Goal: Information Seeking & Learning: Compare options

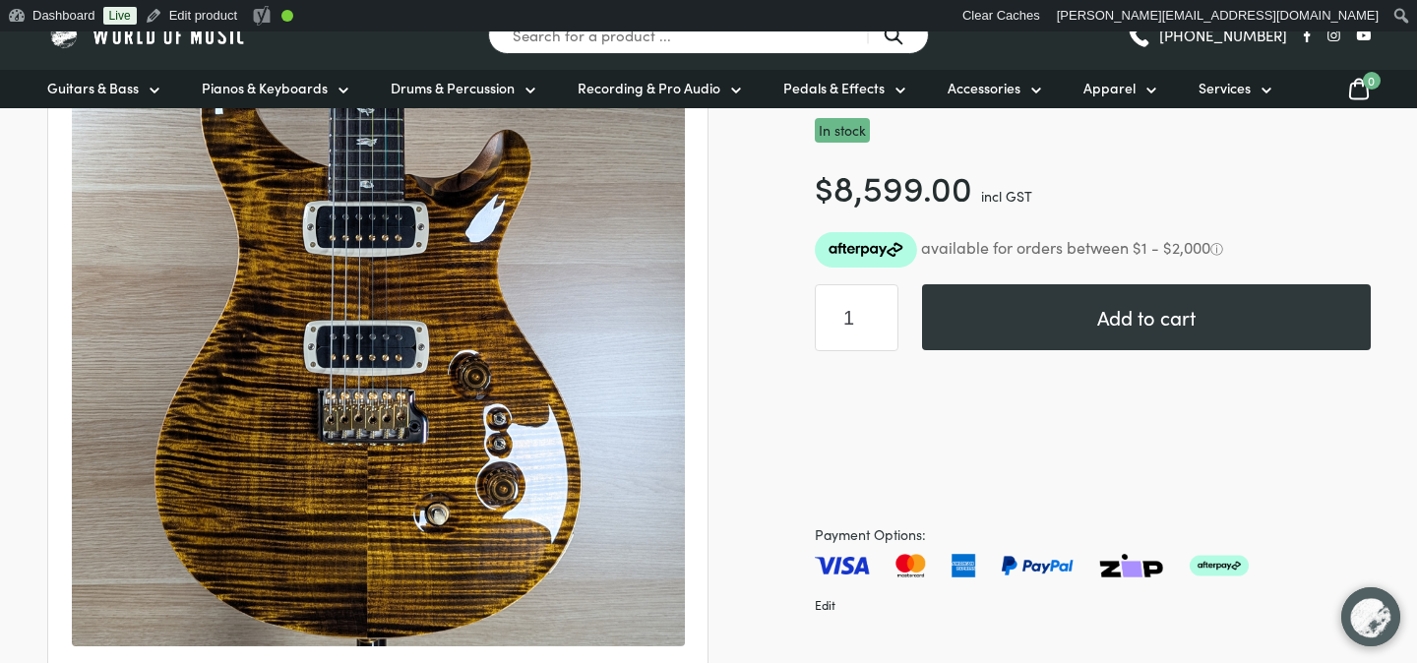
scroll to position [318, 0]
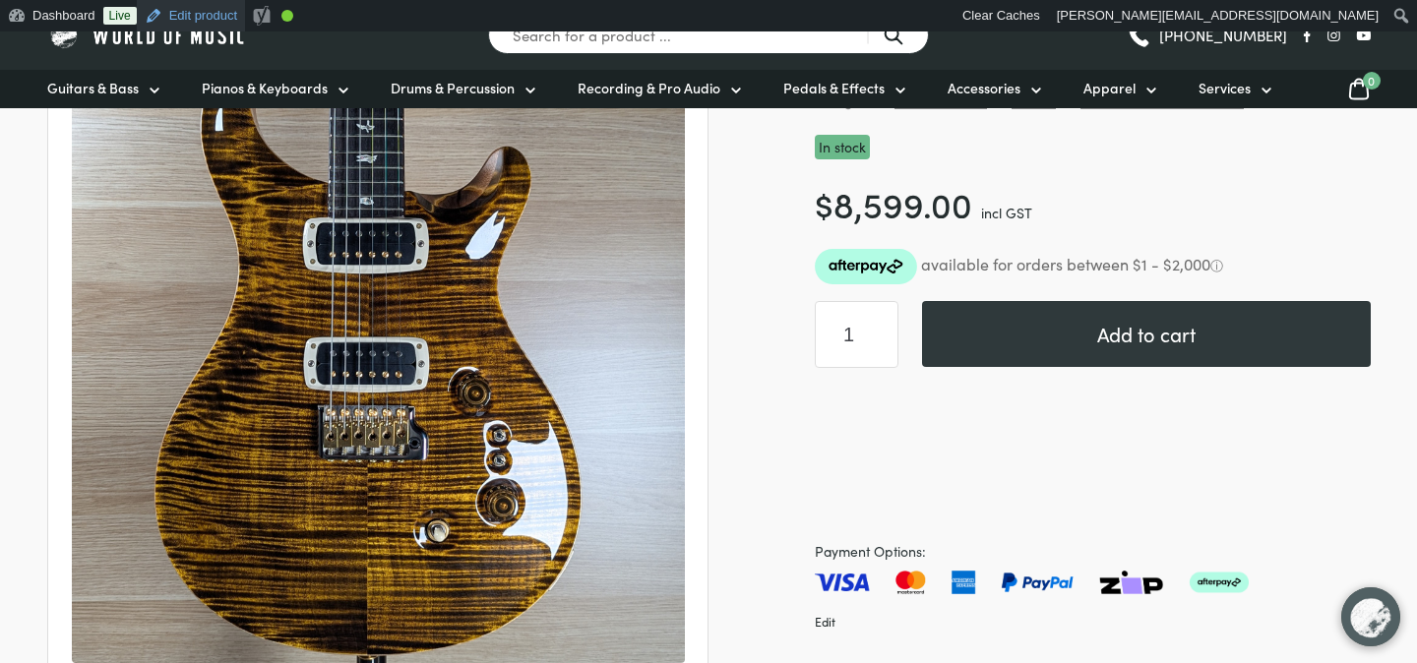
click at [214, 19] on link "Edit product" at bounding box center [191, 15] width 108 height 31
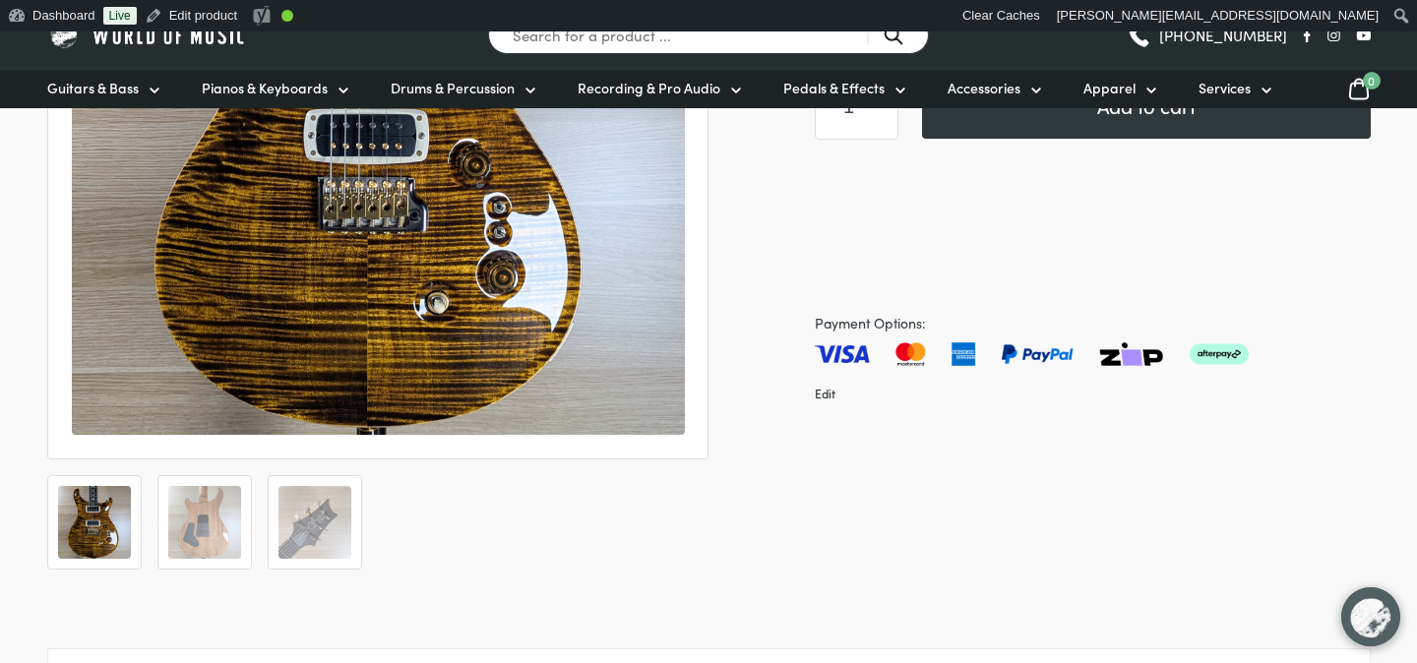
scroll to position [548, 0]
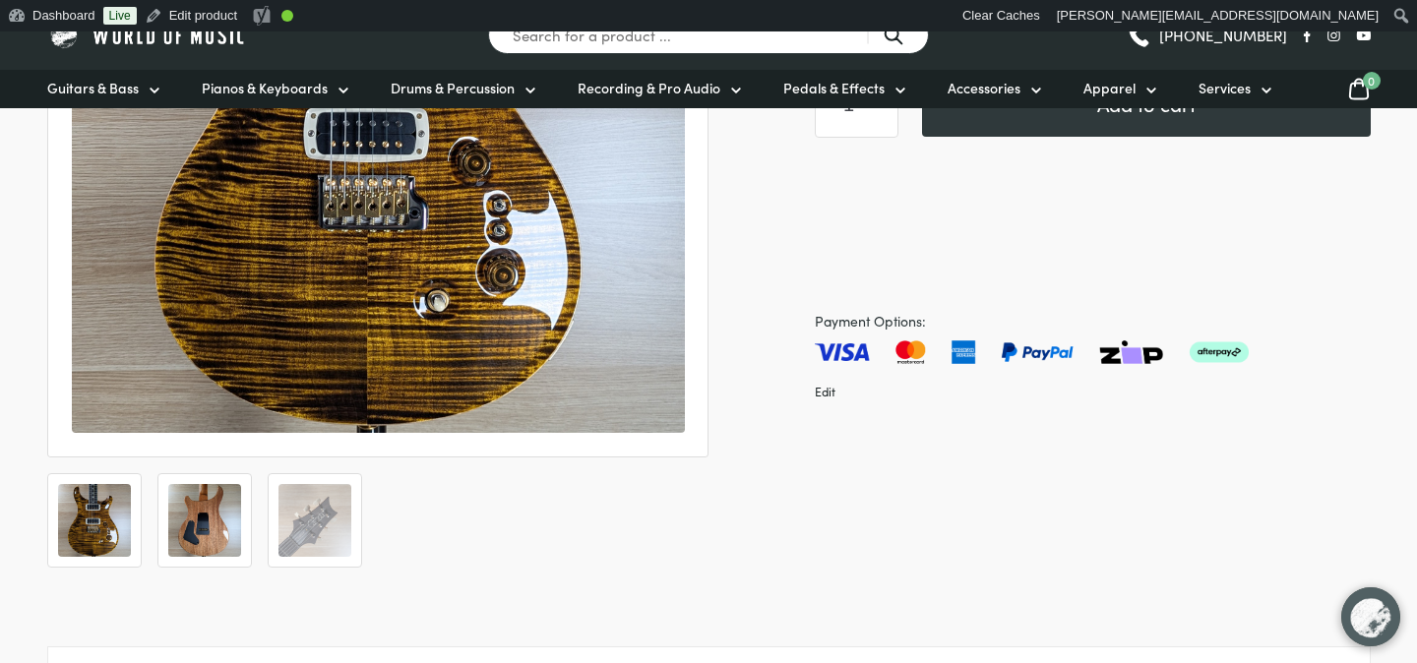
click at [198, 505] on img at bounding box center [204, 520] width 73 height 73
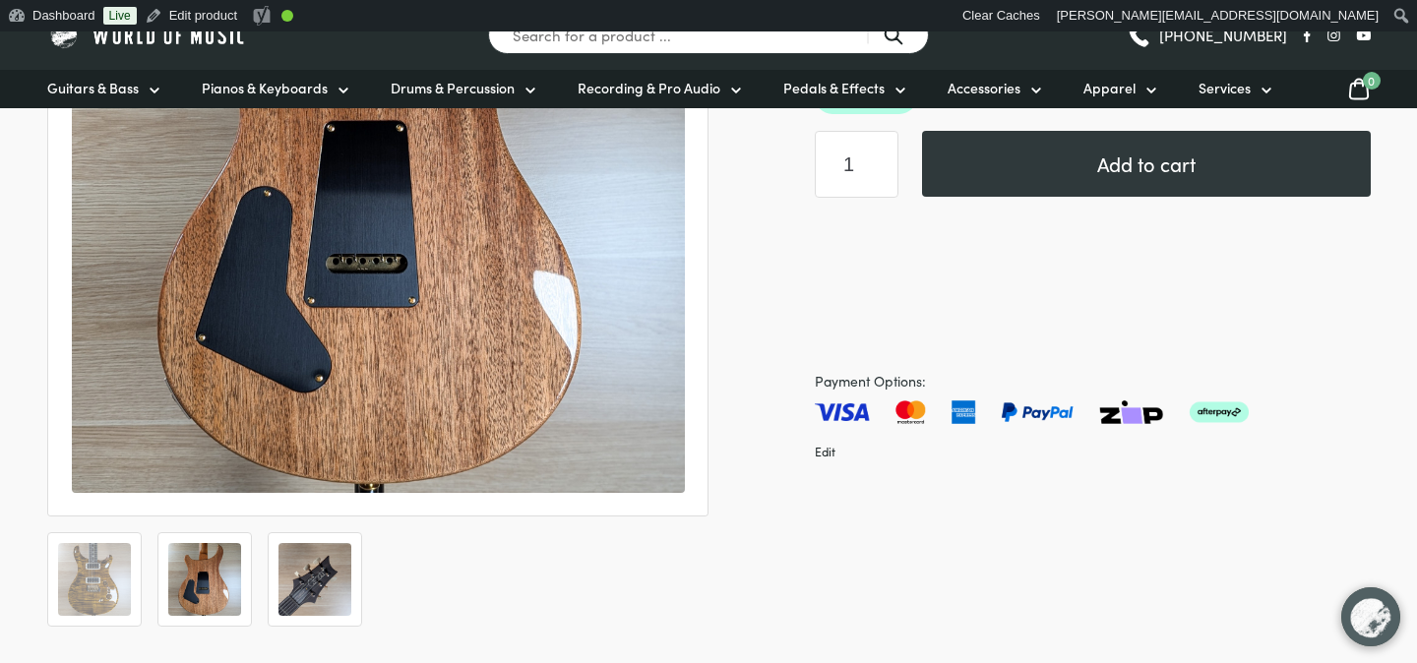
scroll to position [482, 0]
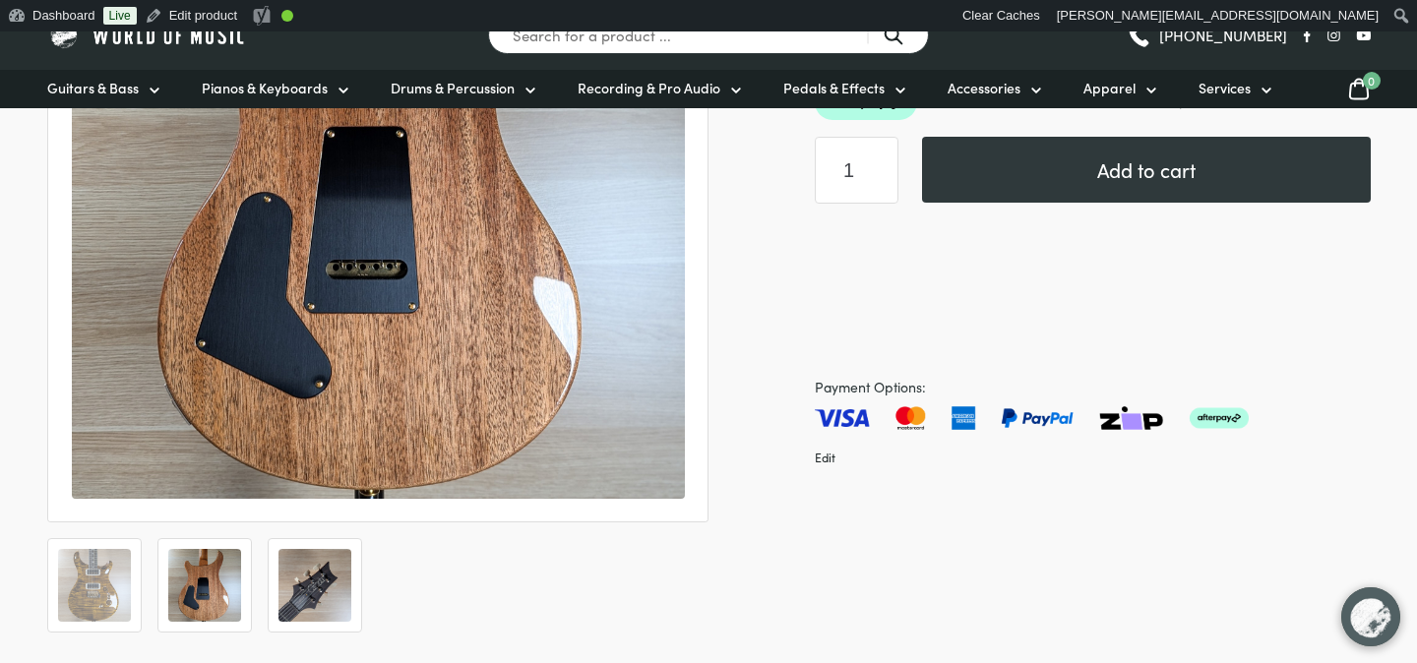
click at [306, 554] on img at bounding box center [314, 585] width 73 height 73
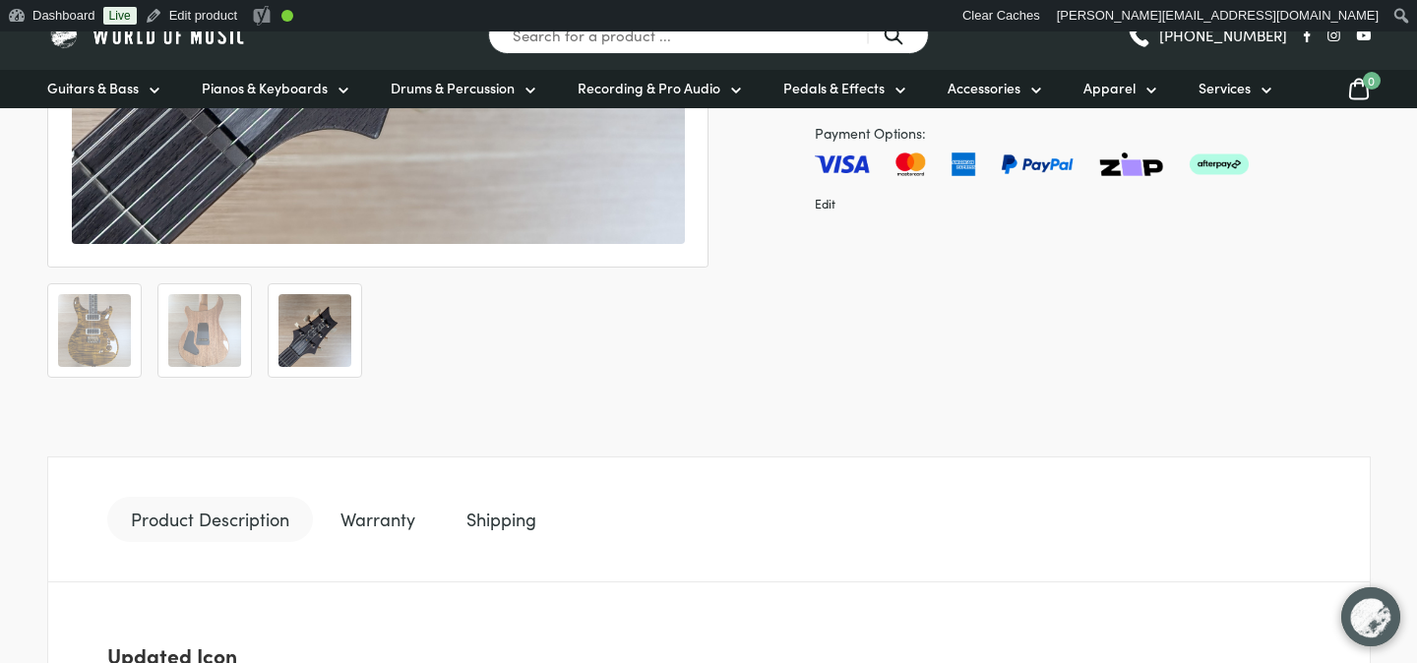
scroll to position [754, 0]
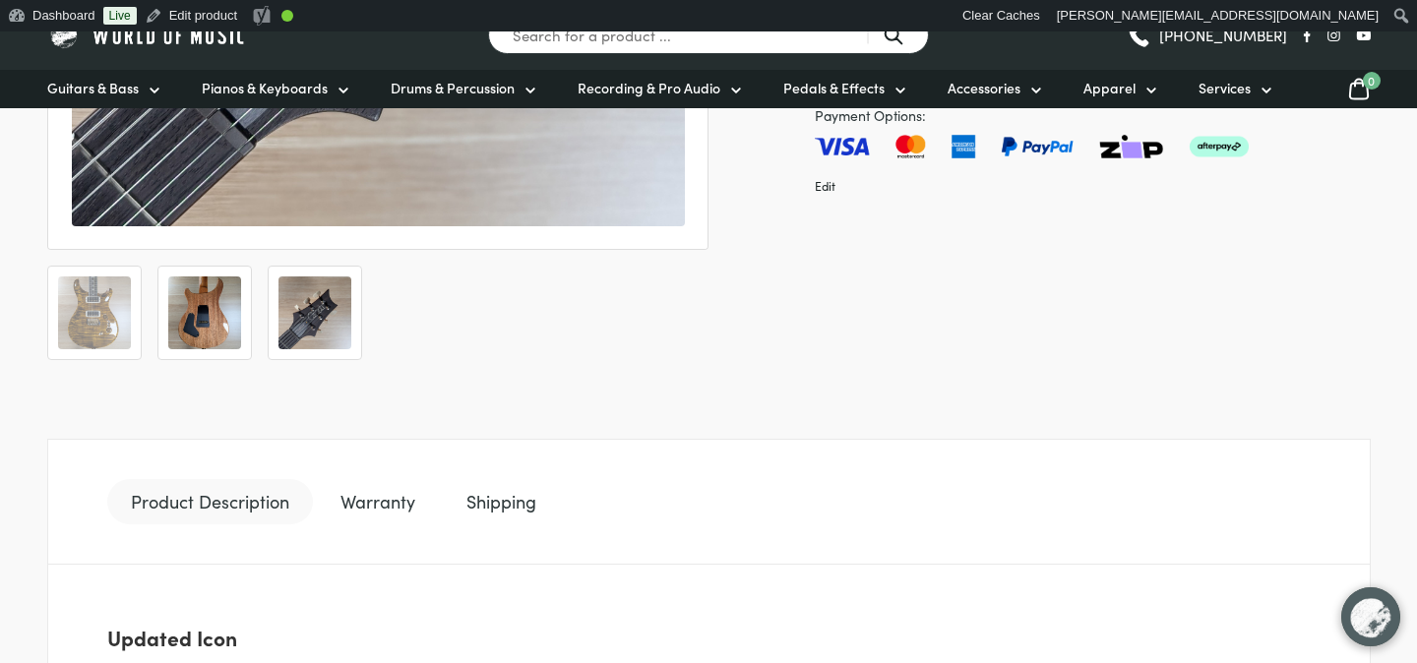
click at [248, 296] on li at bounding box center [204, 313] width 94 height 94
click at [218, 311] on img at bounding box center [204, 313] width 73 height 73
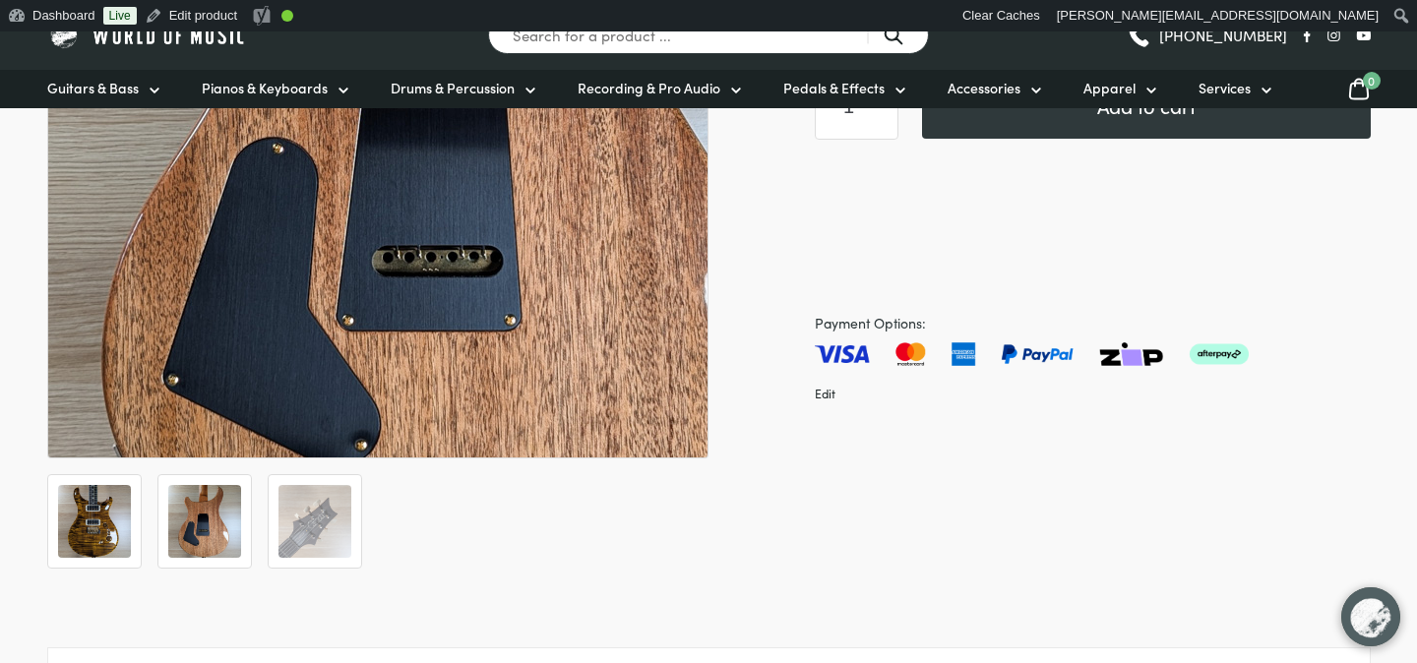
scroll to position [567, 0]
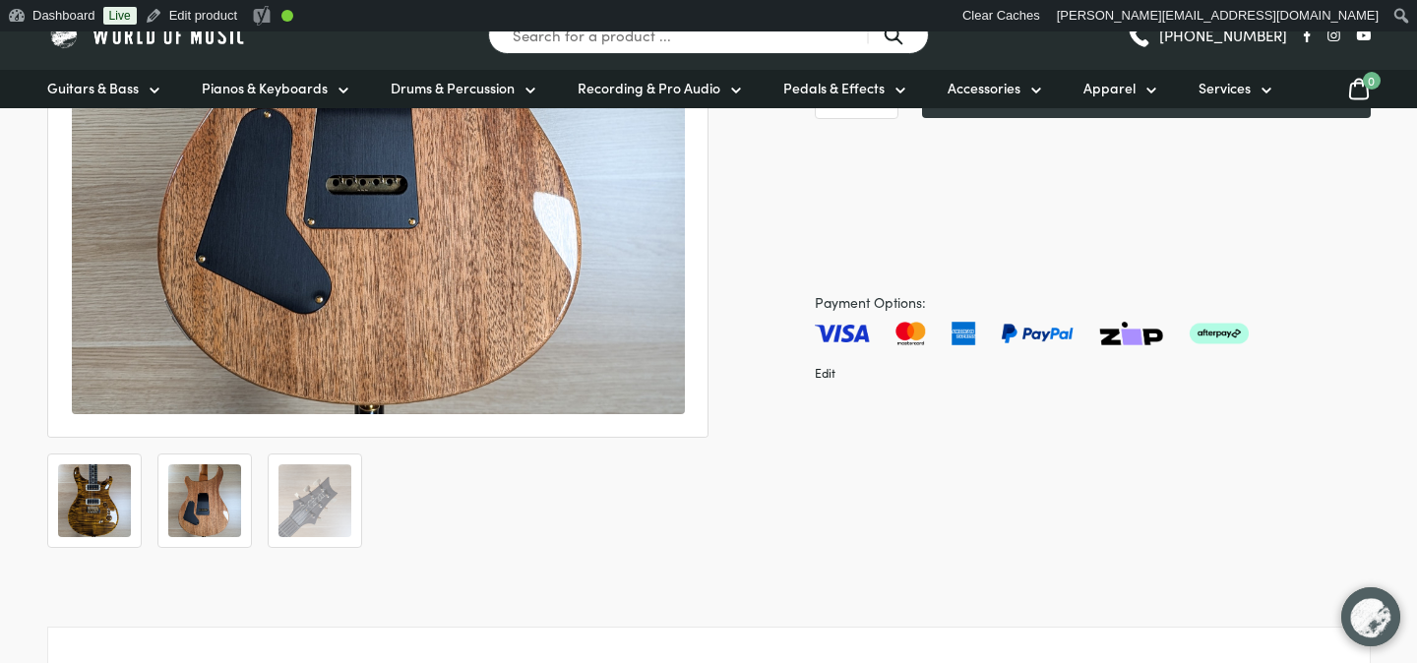
click at [74, 479] on img at bounding box center [94, 500] width 73 height 73
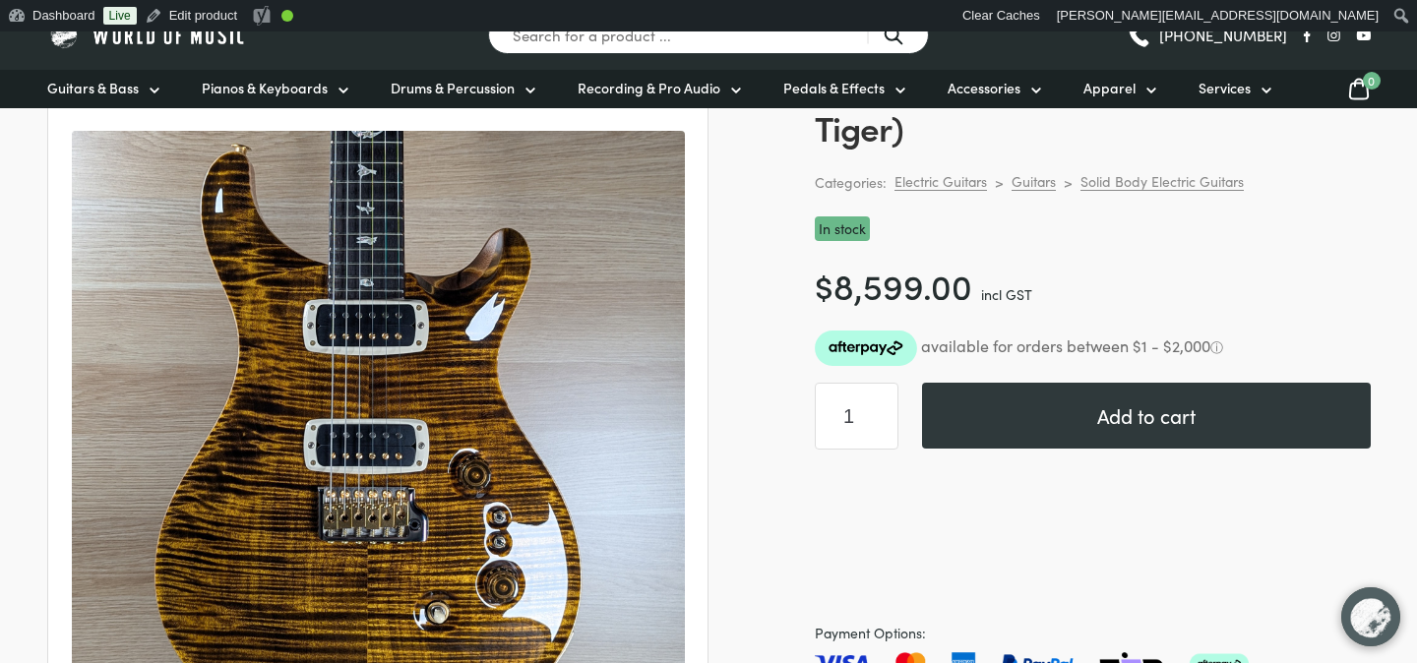
scroll to position [150, 0]
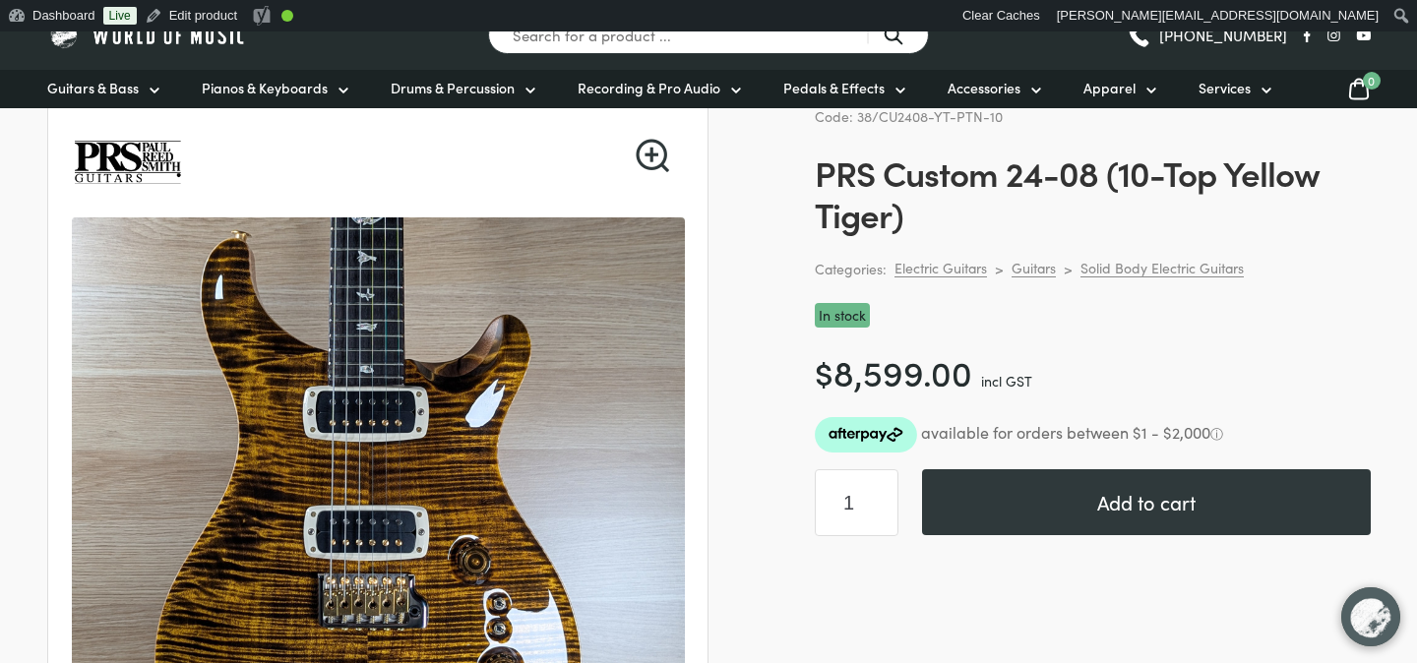
click at [657, 149] on link "🔍" at bounding box center [652, 155] width 33 height 33
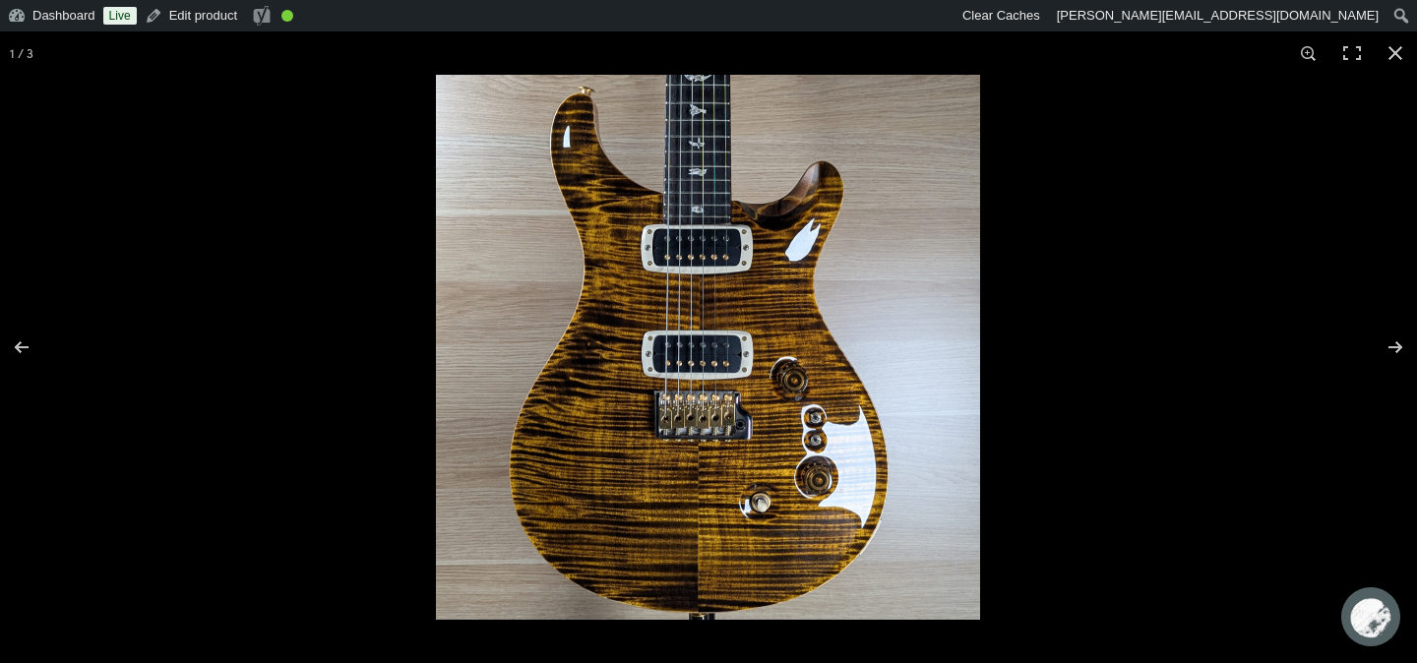
click at [679, 146] on img at bounding box center [708, 347] width 544 height 545
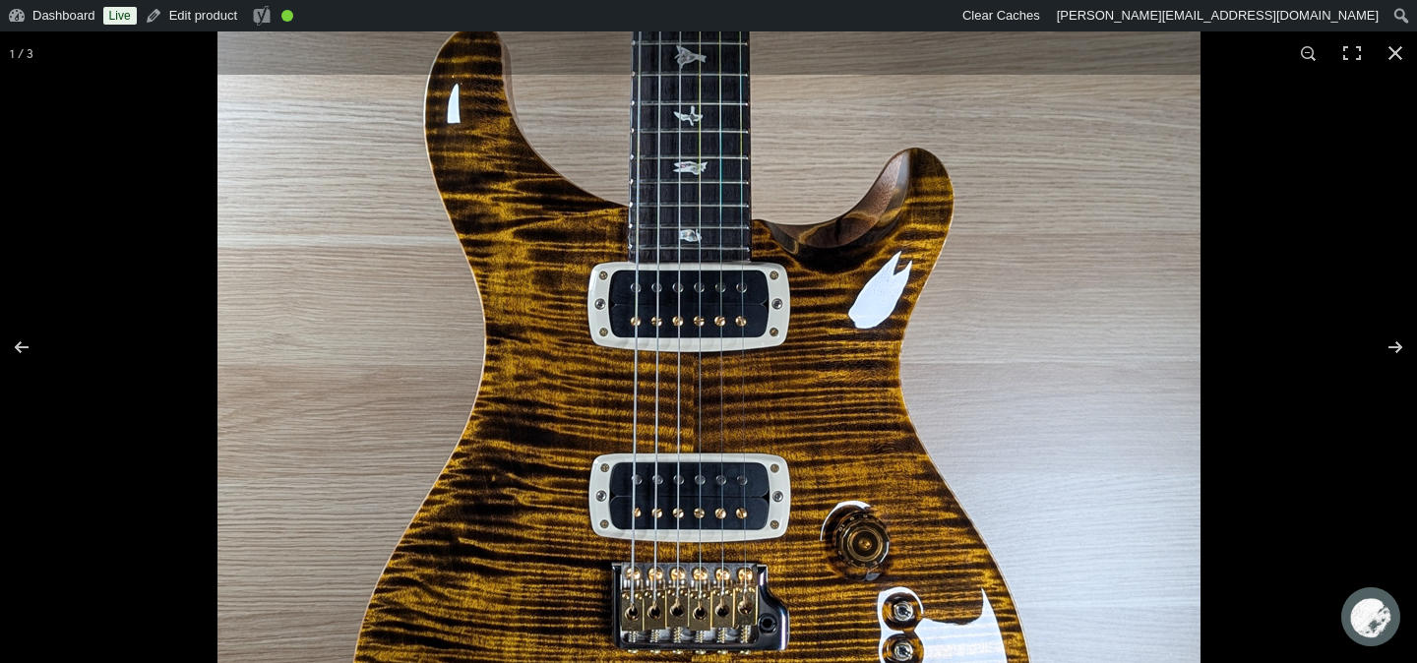
click at [679, 146] on img at bounding box center [708, 484] width 983 height 984
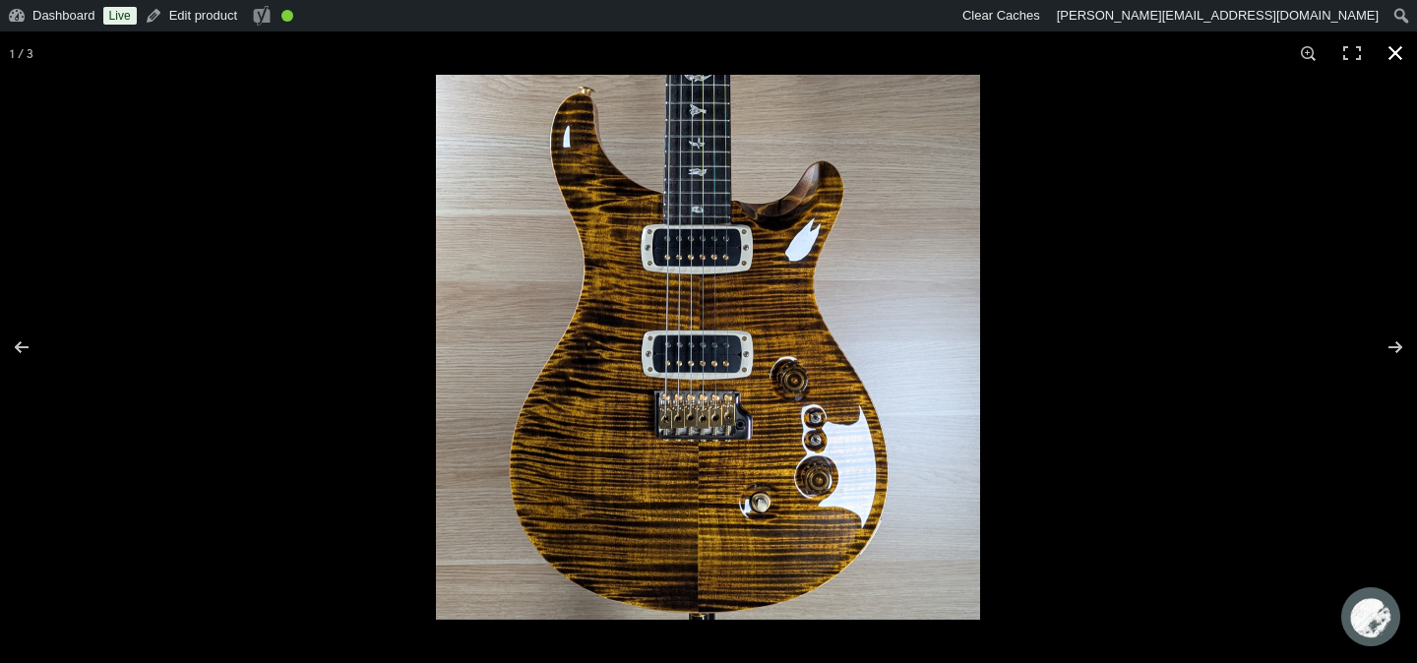
click at [1192, 273] on div at bounding box center [1144, 391] width 1417 height 632
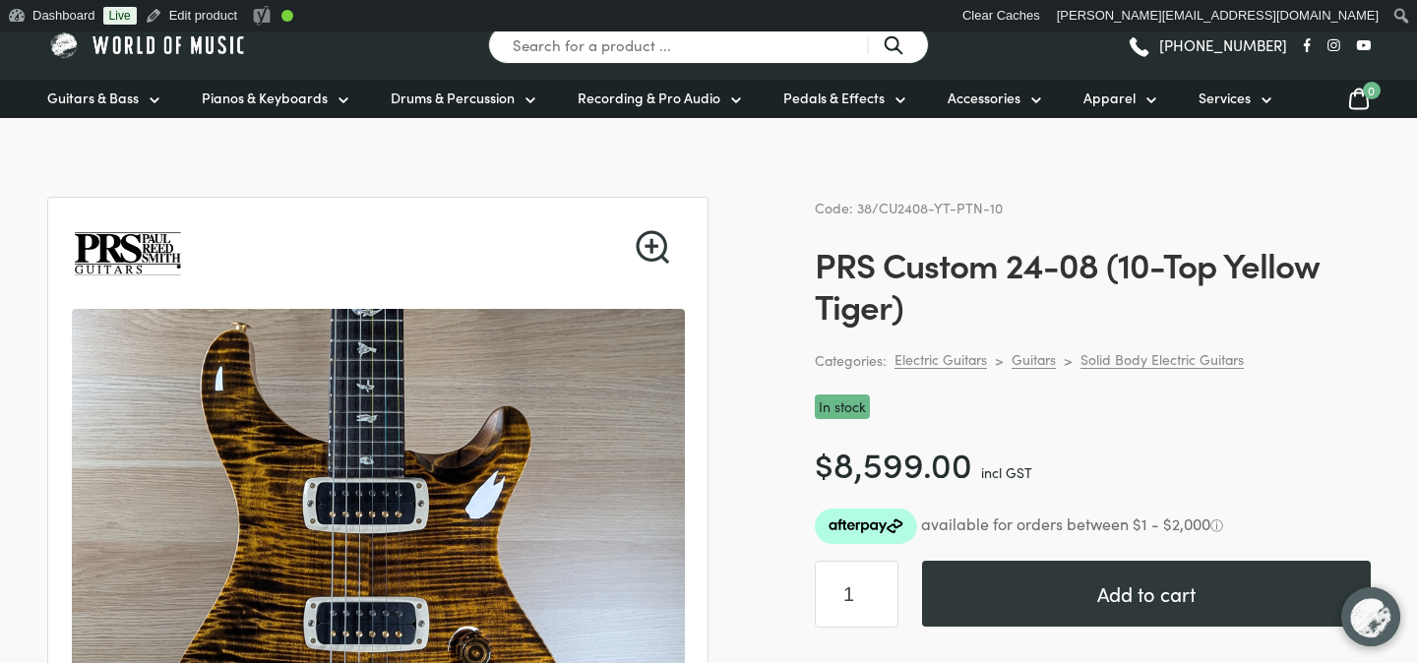
scroll to position [0, 0]
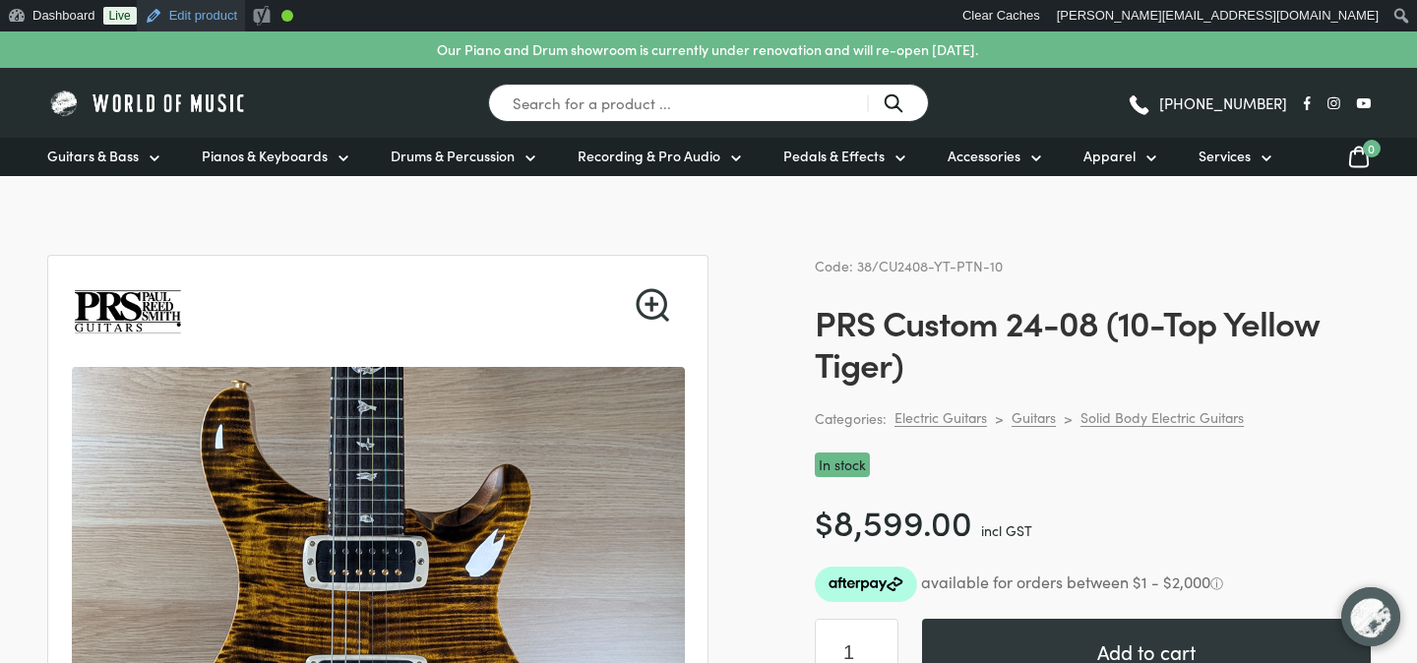
click at [221, 21] on link "Edit product" at bounding box center [191, 15] width 108 height 31
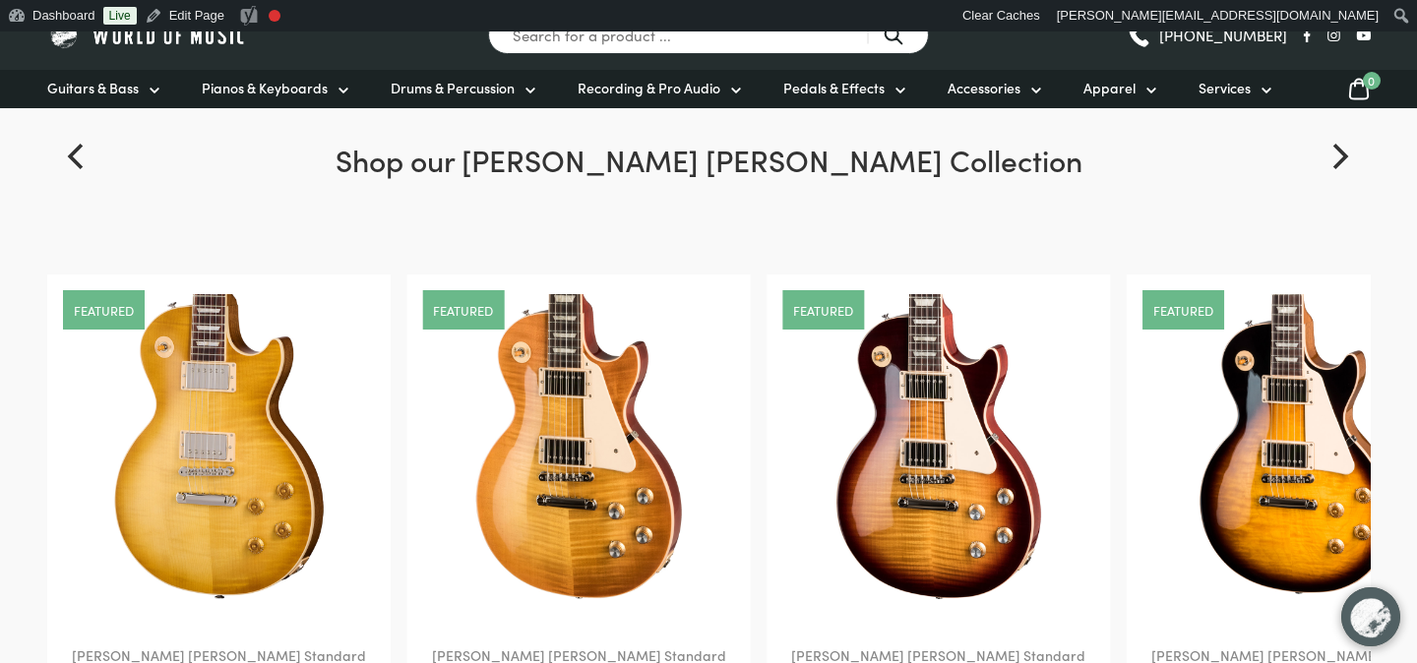
scroll to position [2368, 0]
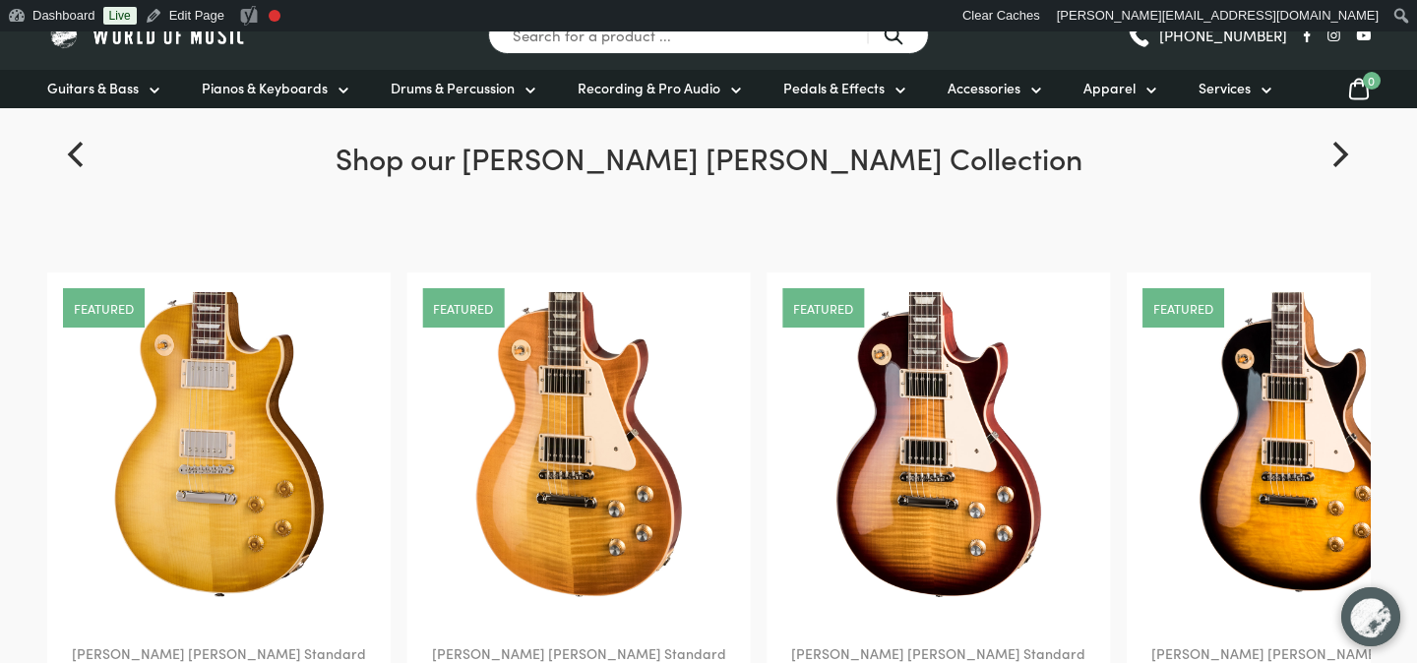
click at [595, 378] on img at bounding box center [578, 444] width 305 height 305
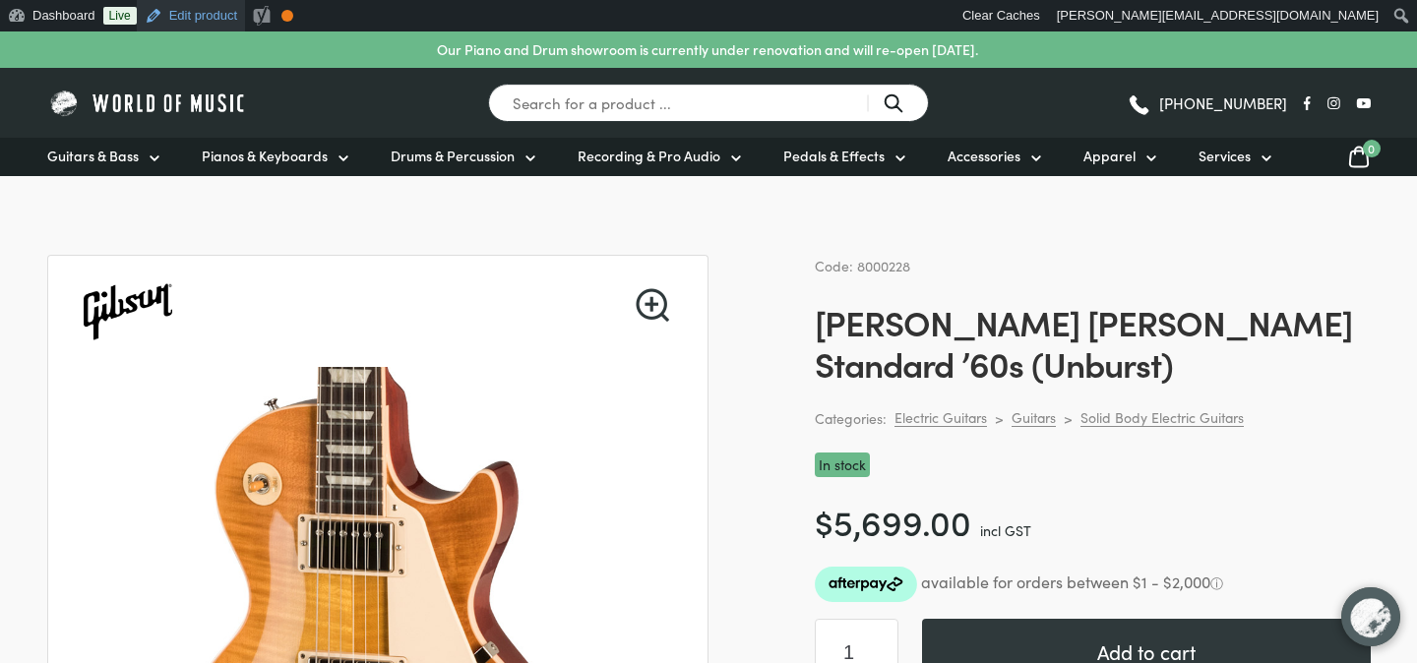
click at [214, 11] on link "Edit product" at bounding box center [191, 15] width 108 height 31
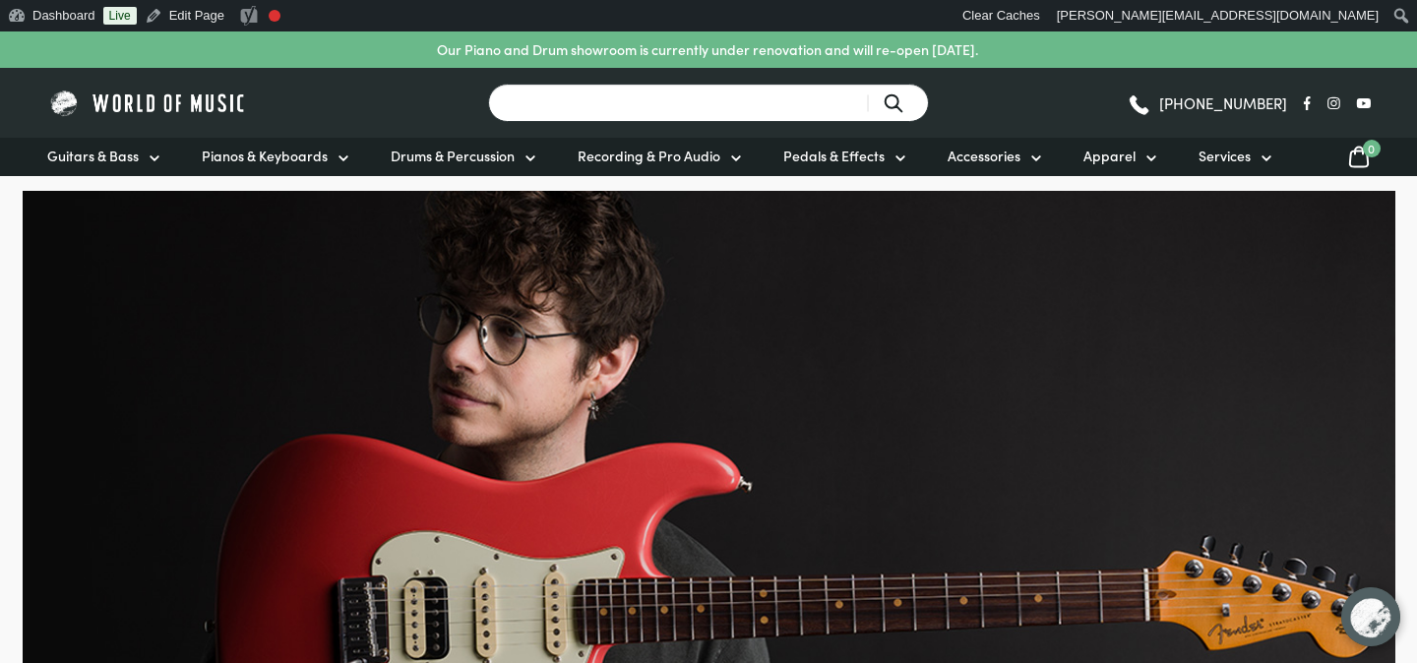
click at [614, 101] on input "Search for a product ..." at bounding box center [708, 103] width 441 height 38
type input "prs"
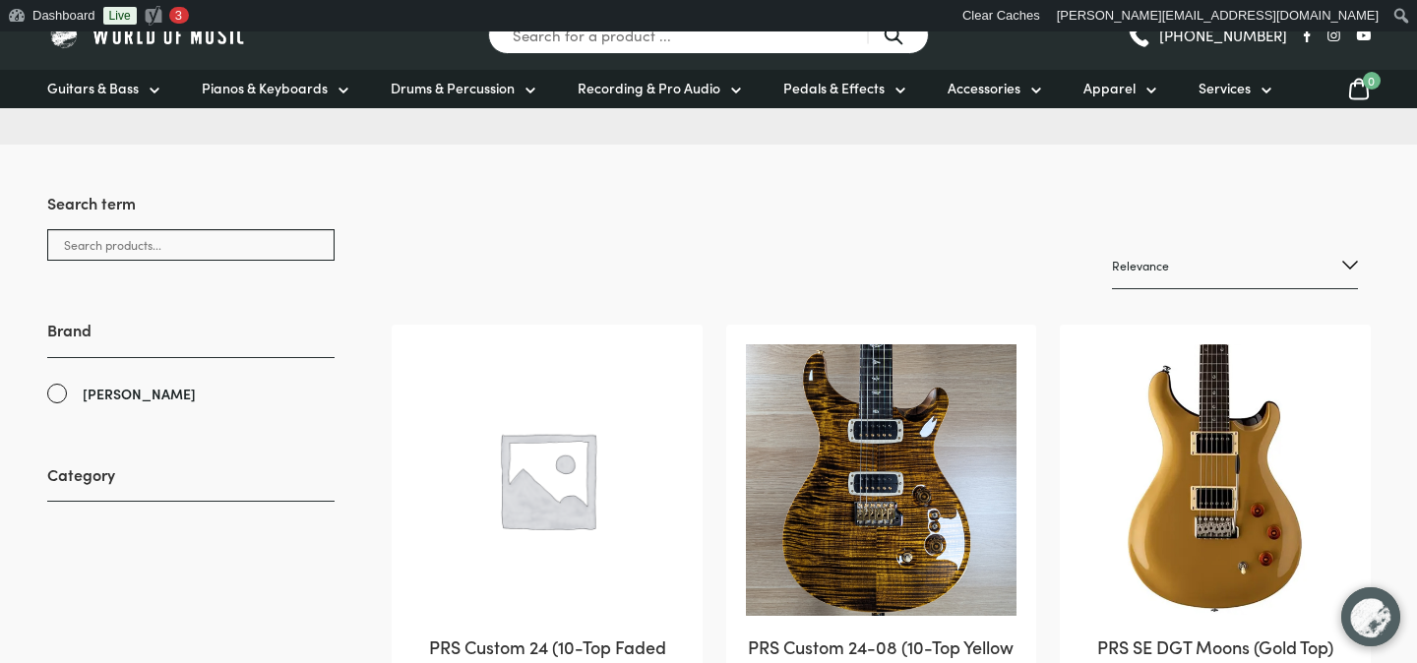
scroll to position [261, 0]
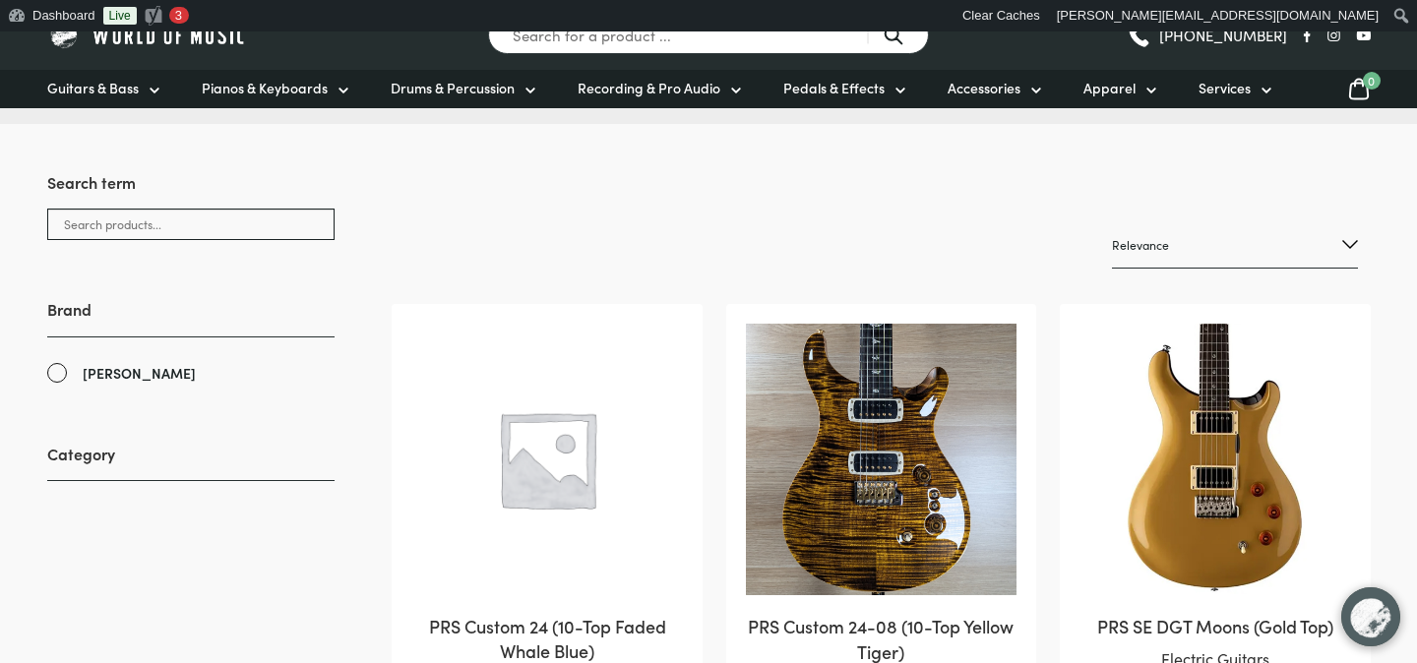
click at [834, 403] on img at bounding box center [881, 460] width 271 height 272
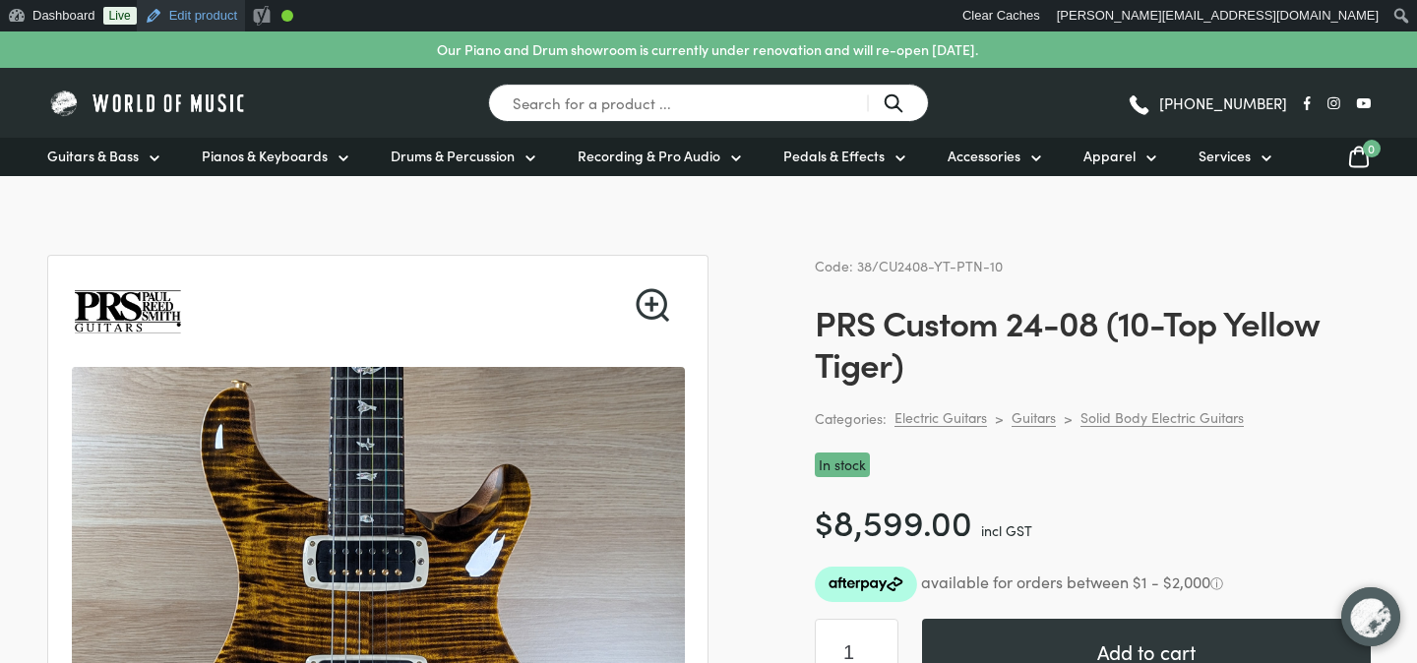
click at [200, 28] on link "Edit product" at bounding box center [191, 15] width 108 height 31
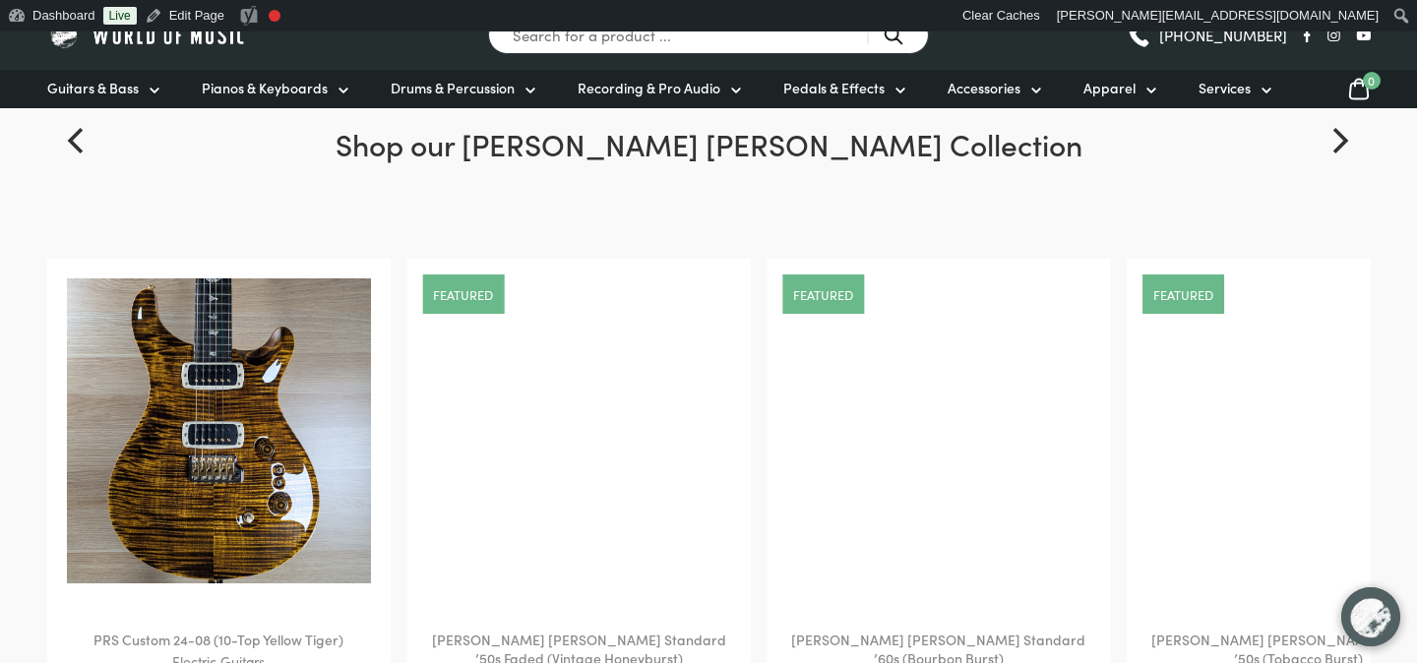
scroll to position [2409, 0]
